Goal: Information Seeking & Learning: Learn about a topic

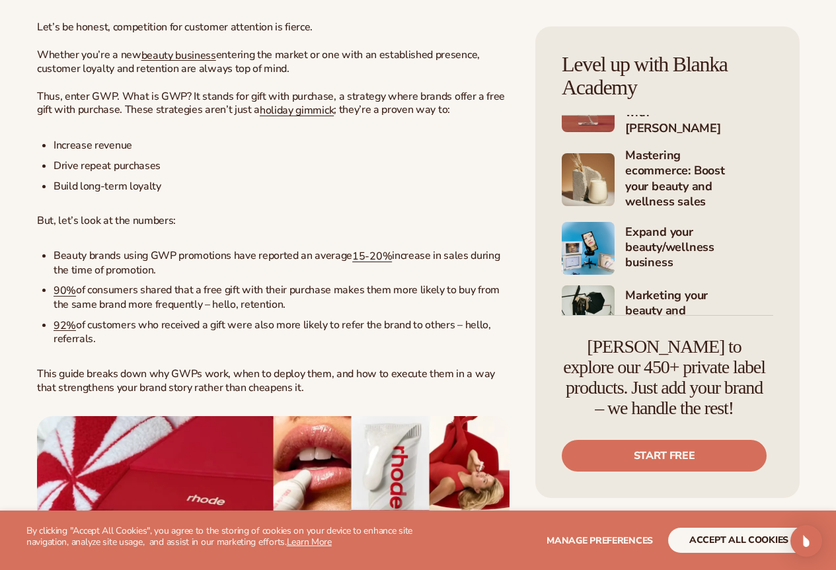
scroll to position [63, 0]
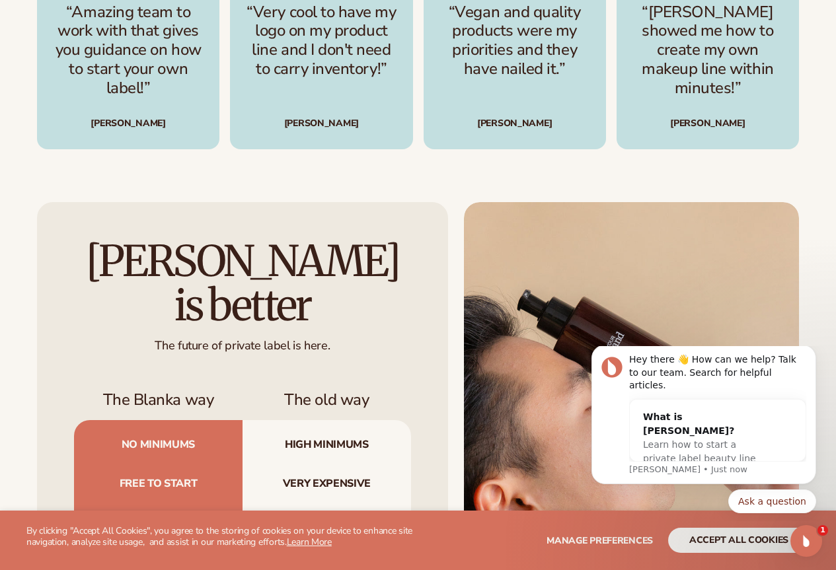
scroll to position [3701, 0]
